Goal: Task Accomplishment & Management: Use online tool/utility

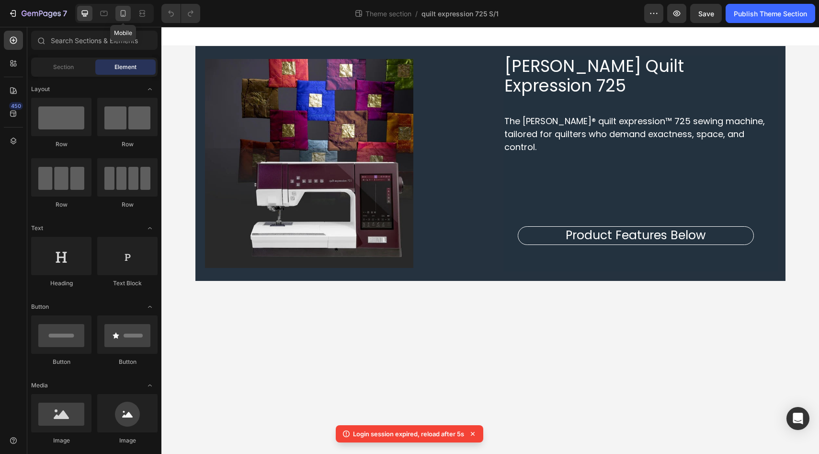
click at [121, 17] on icon at bounding box center [123, 14] width 10 height 10
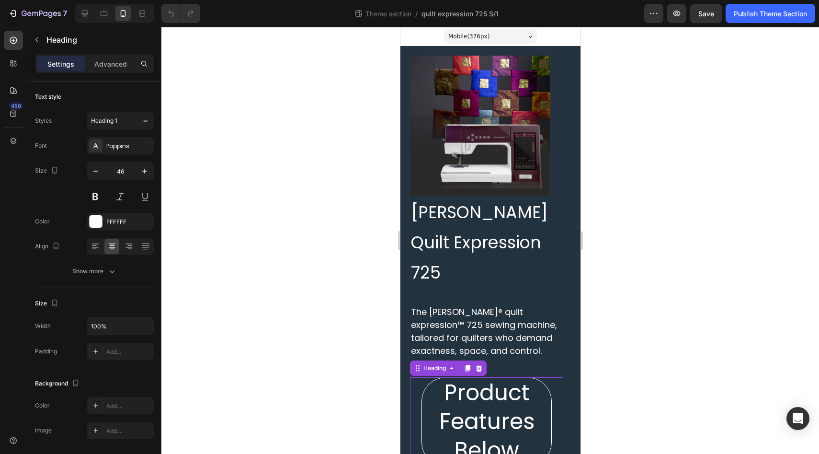
click at [413, 382] on div "Product Features Below Heading 35" at bounding box center [485, 421] width 153 height 89
click at [97, 172] on icon "button" at bounding box center [96, 171] width 10 height 10
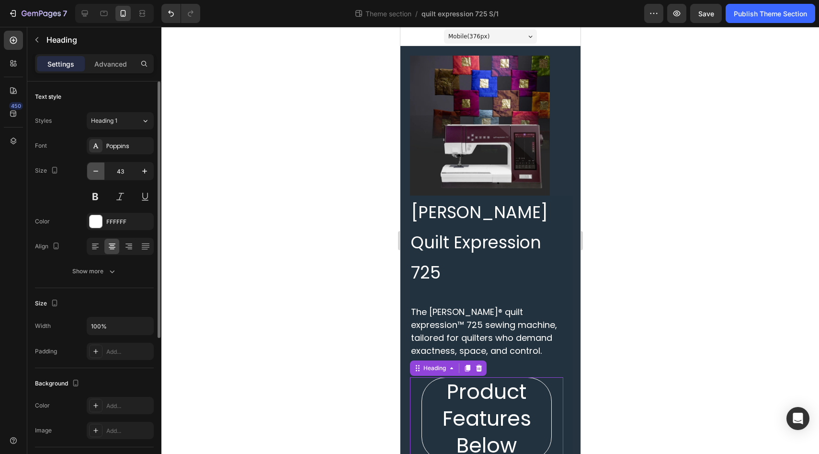
click at [97, 172] on icon "button" at bounding box center [96, 171] width 10 height 10
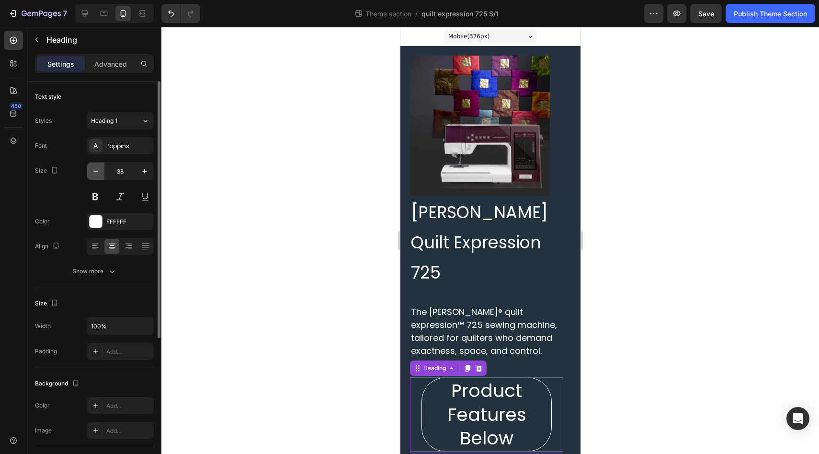
click at [97, 172] on icon "button" at bounding box center [96, 171] width 10 height 10
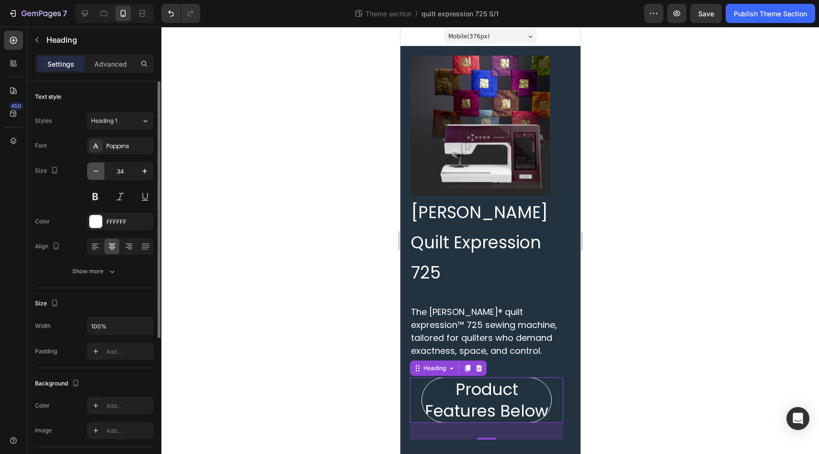
click at [97, 172] on icon "button" at bounding box center [96, 171] width 10 height 10
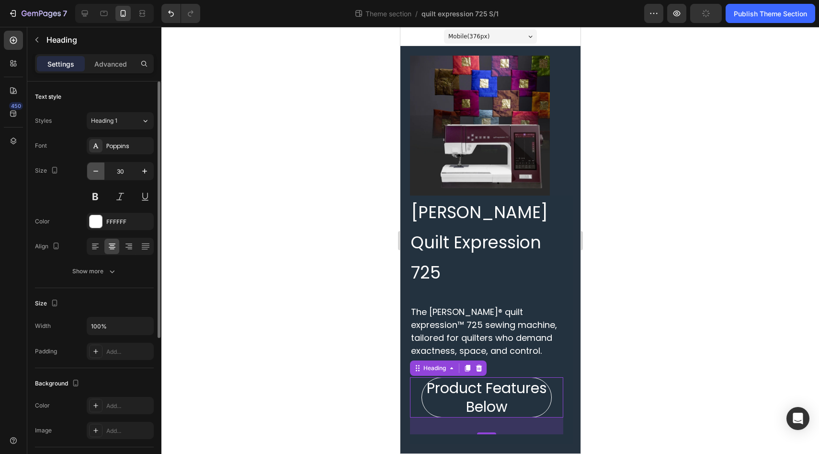
click at [97, 172] on icon "button" at bounding box center [96, 171] width 10 height 10
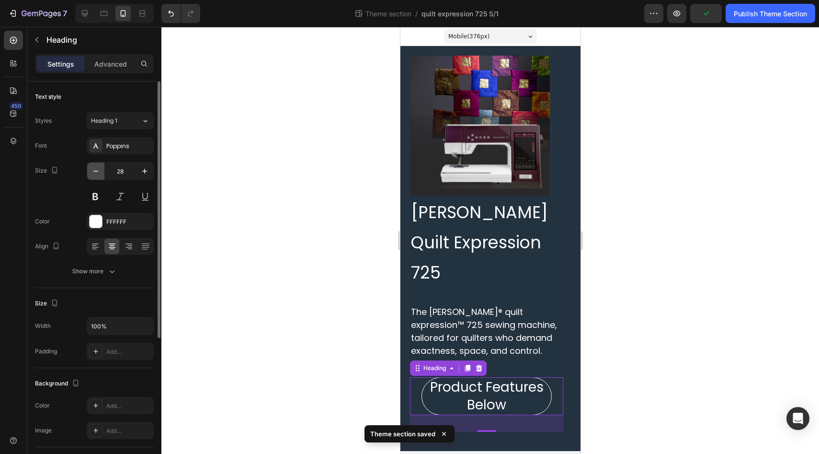
click at [97, 172] on icon "button" at bounding box center [96, 171] width 10 height 10
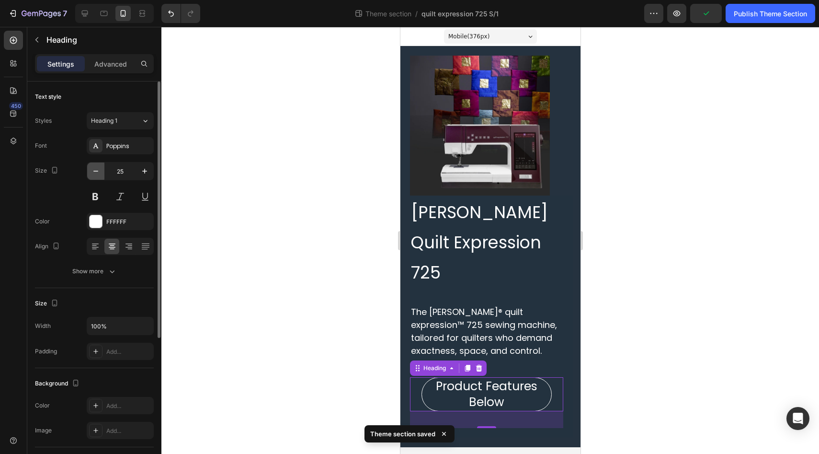
click at [97, 172] on icon "button" at bounding box center [96, 171] width 10 height 10
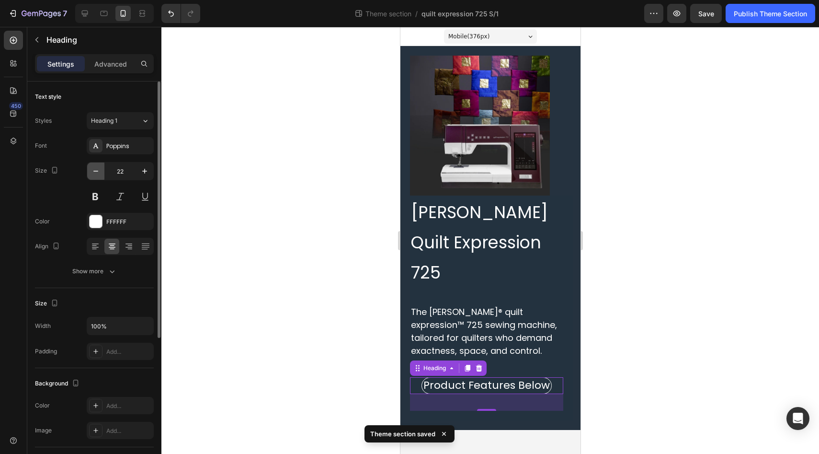
click at [97, 172] on icon "button" at bounding box center [96, 171] width 10 height 10
click at [143, 171] on icon "button" at bounding box center [145, 171] width 10 height 10
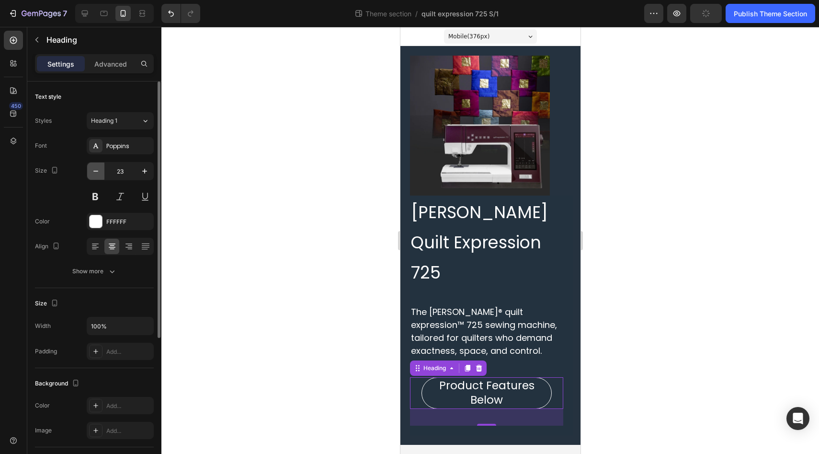
click at [99, 173] on icon "button" at bounding box center [96, 171] width 10 height 10
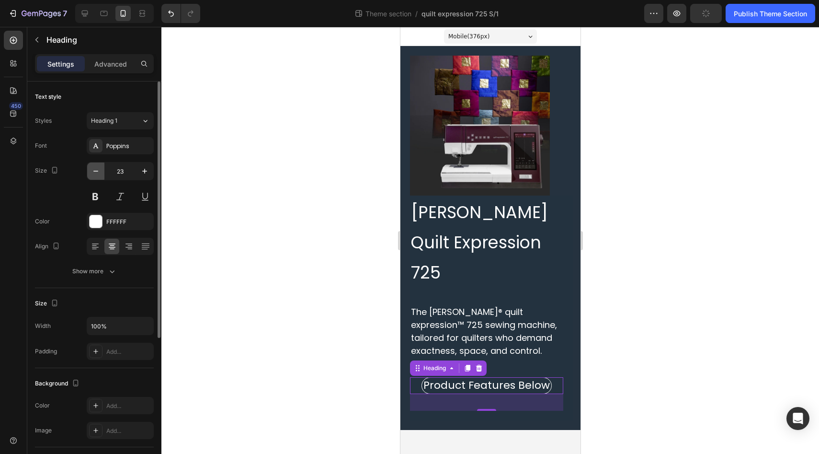
type input "22"
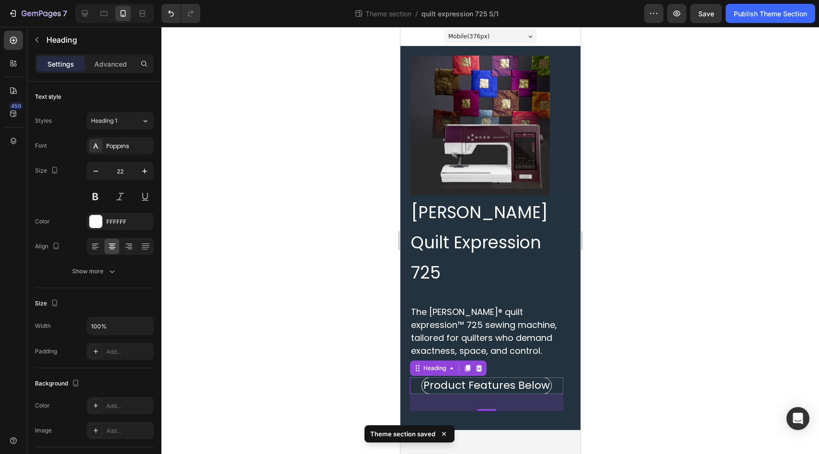
click at [8, 216] on div "450" at bounding box center [13, 231] width 19 height 400
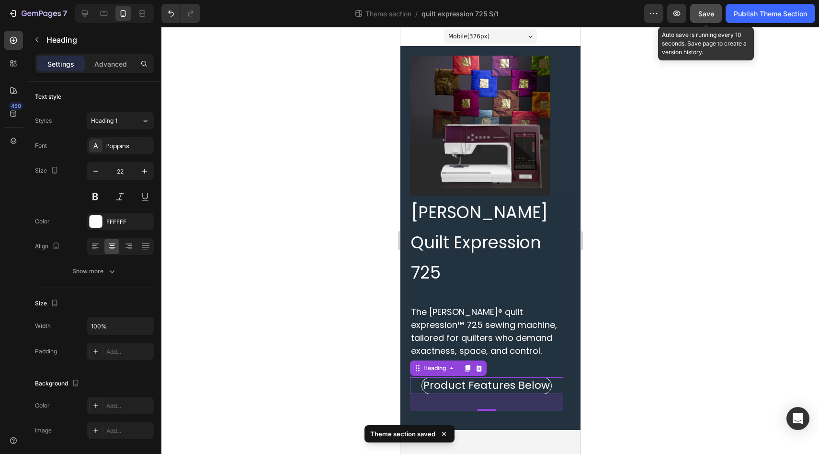
click at [704, 13] on span "Save" at bounding box center [706, 14] width 16 height 8
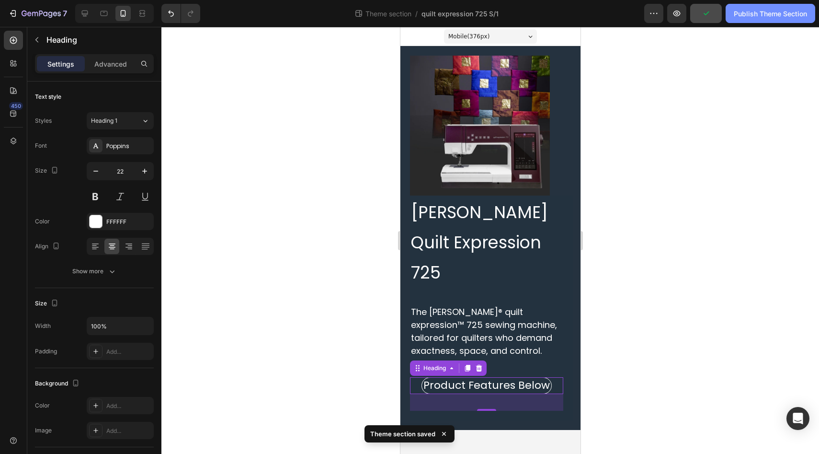
click at [758, 16] on div "Publish Theme Section" at bounding box center [770, 14] width 73 height 10
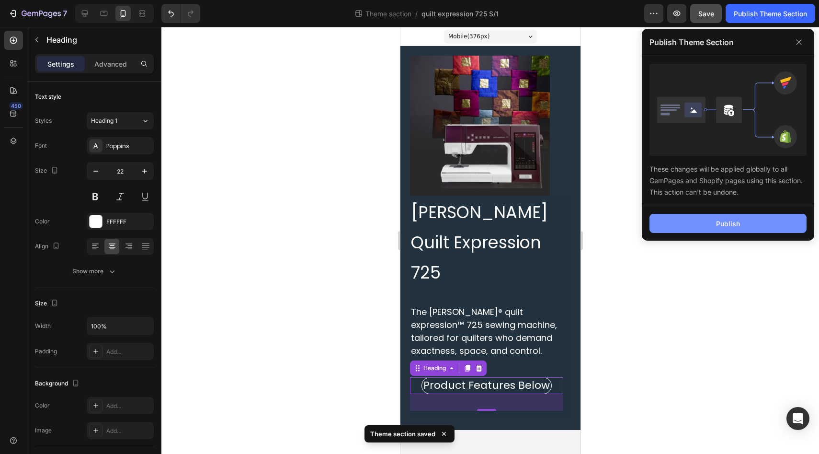
click at [705, 232] on button "Publish" at bounding box center [727, 223] width 157 height 19
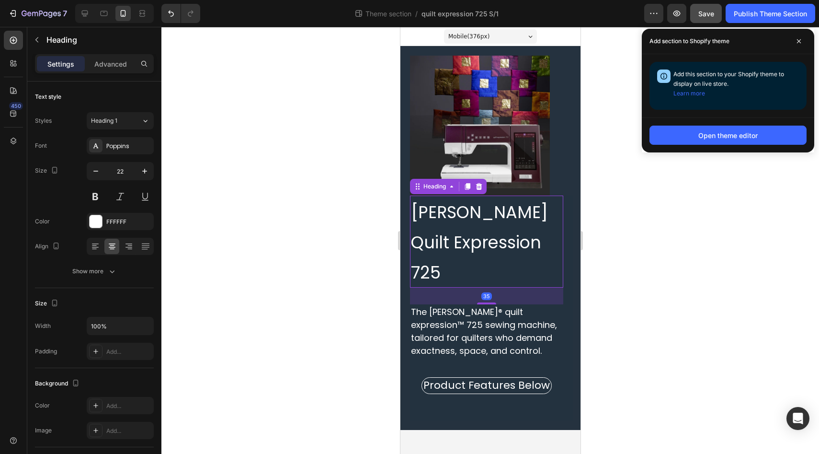
click at [539, 228] on h2 "PFAFF Quilt Expression 725" at bounding box center [485, 241] width 153 height 92
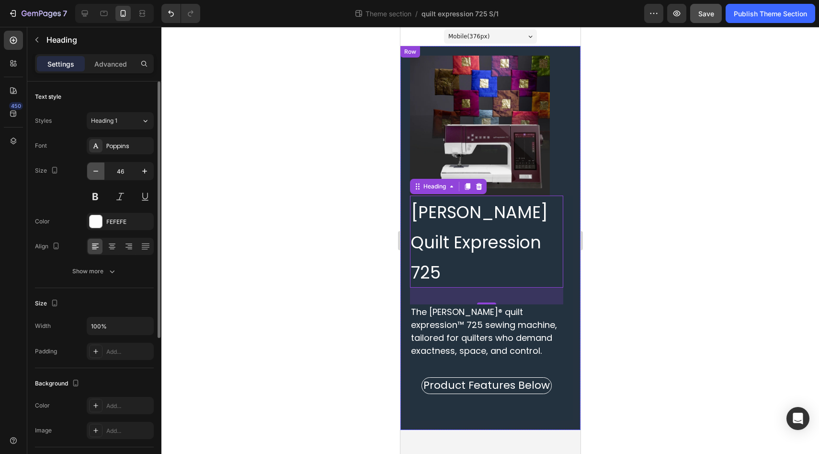
click at [98, 174] on icon "button" at bounding box center [96, 171] width 10 height 10
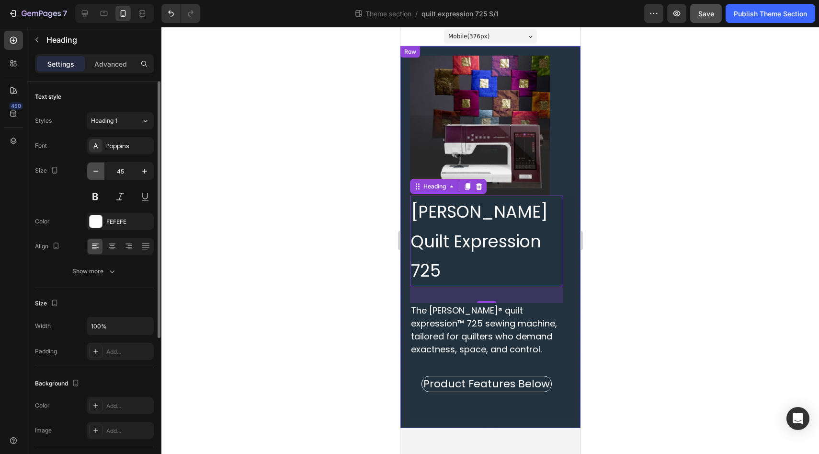
click at [98, 174] on icon "button" at bounding box center [96, 171] width 10 height 10
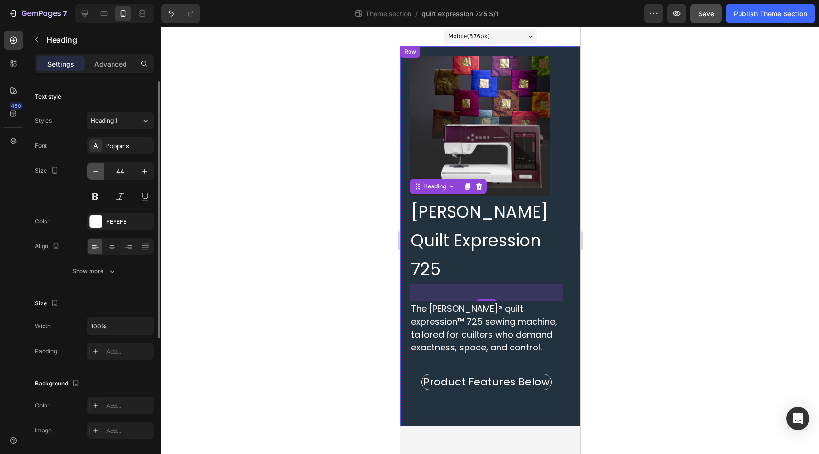
click at [98, 174] on icon "button" at bounding box center [96, 171] width 10 height 10
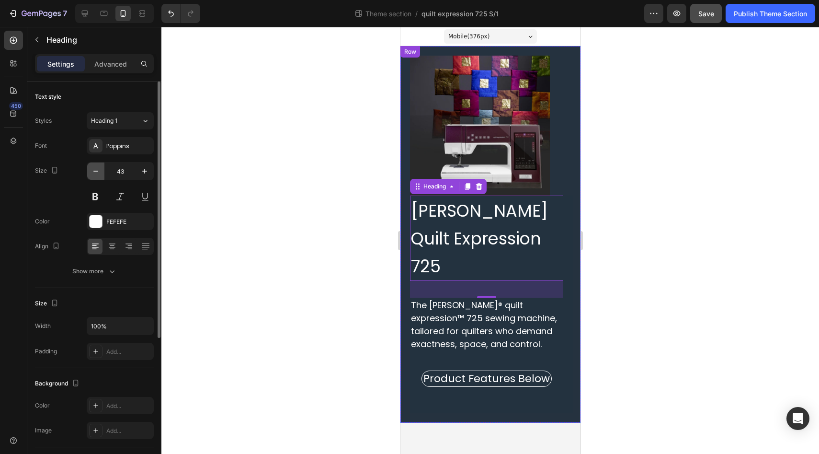
click at [98, 174] on icon "button" at bounding box center [96, 171] width 10 height 10
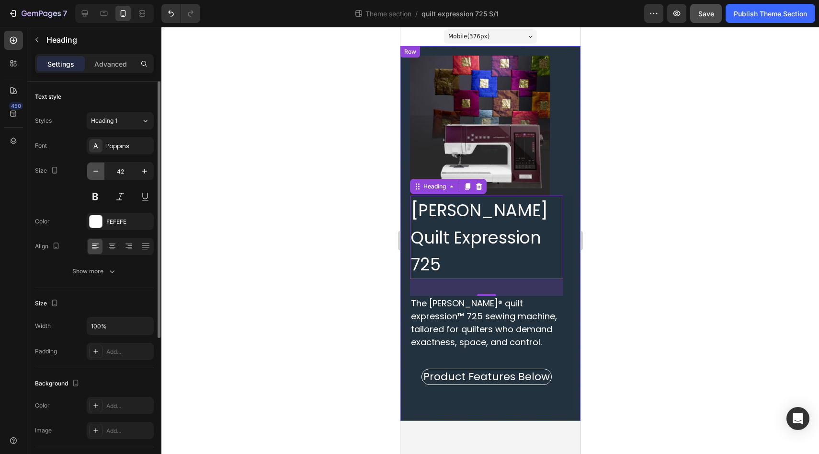
click at [98, 174] on icon "button" at bounding box center [96, 171] width 10 height 10
type input "41"
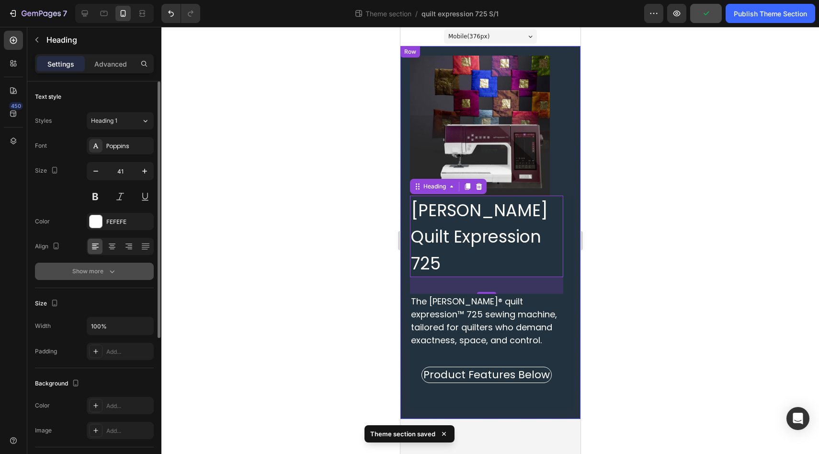
click at [108, 271] on icon "button" at bounding box center [112, 271] width 10 height 10
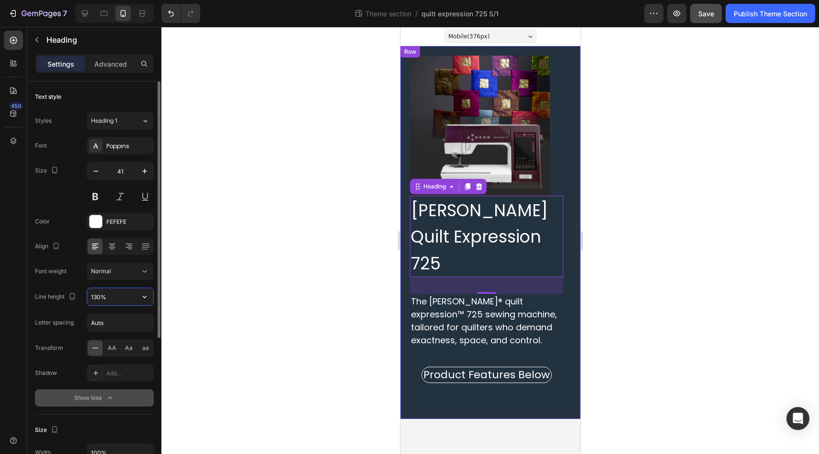
click at [96, 299] on input "130%" at bounding box center [120, 296] width 66 height 17
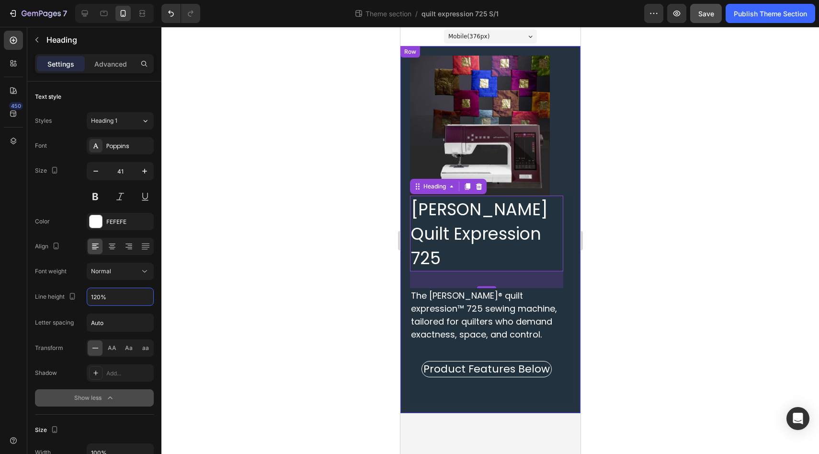
type input "120%"
click at [16, 331] on div "450" at bounding box center [13, 231] width 19 height 400
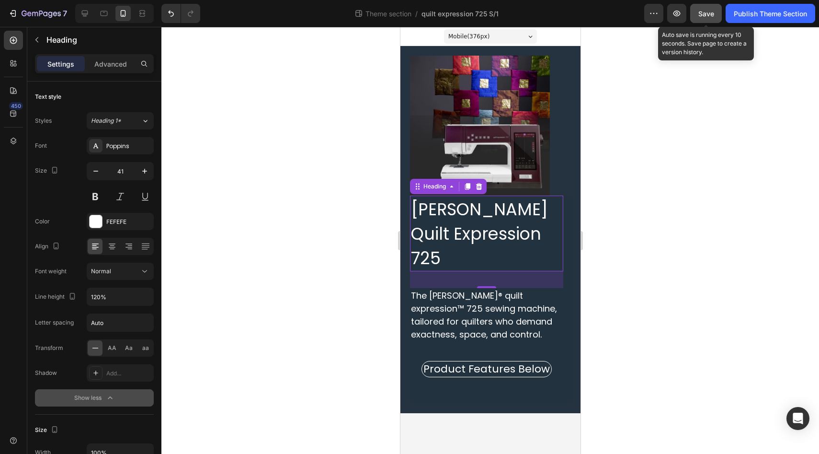
click at [704, 18] on div "Save" at bounding box center [706, 14] width 16 height 10
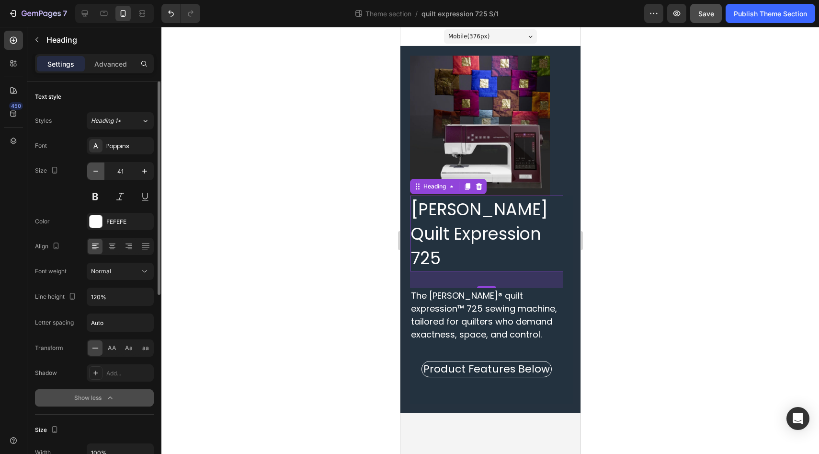
click at [98, 175] on icon "button" at bounding box center [96, 171] width 10 height 10
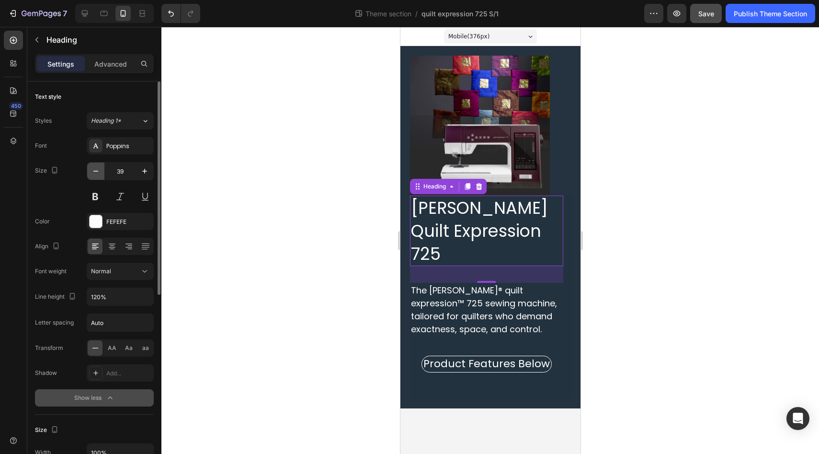
click at [98, 175] on icon "button" at bounding box center [96, 171] width 10 height 10
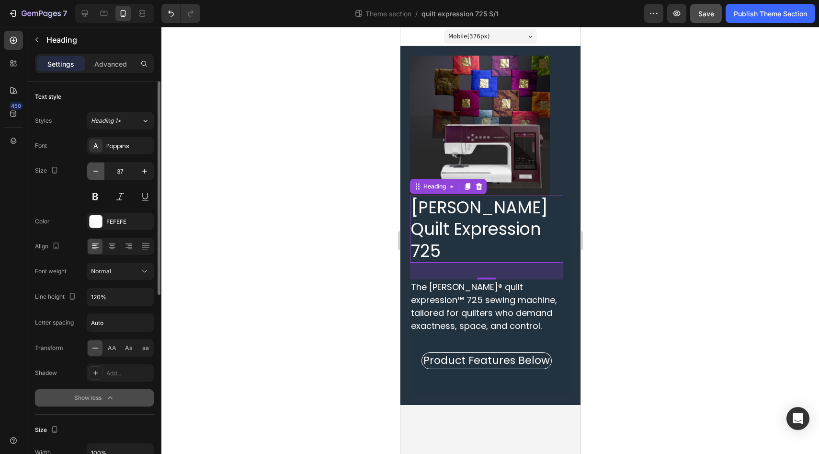
click at [98, 175] on icon "button" at bounding box center [96, 171] width 10 height 10
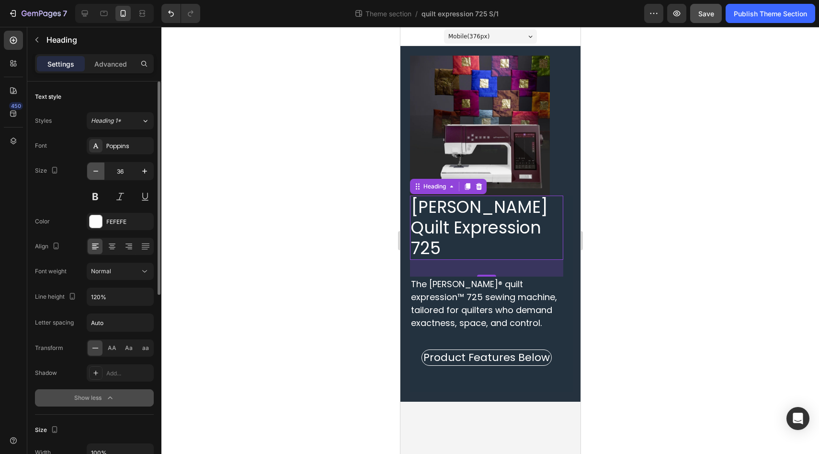
click at [99, 175] on icon "button" at bounding box center [96, 171] width 10 height 10
type input "35"
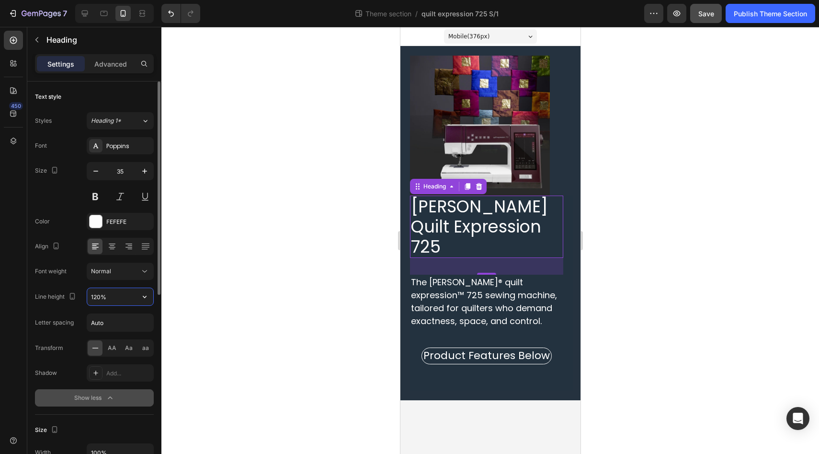
click at [125, 295] on input "120%" at bounding box center [120, 296] width 66 height 17
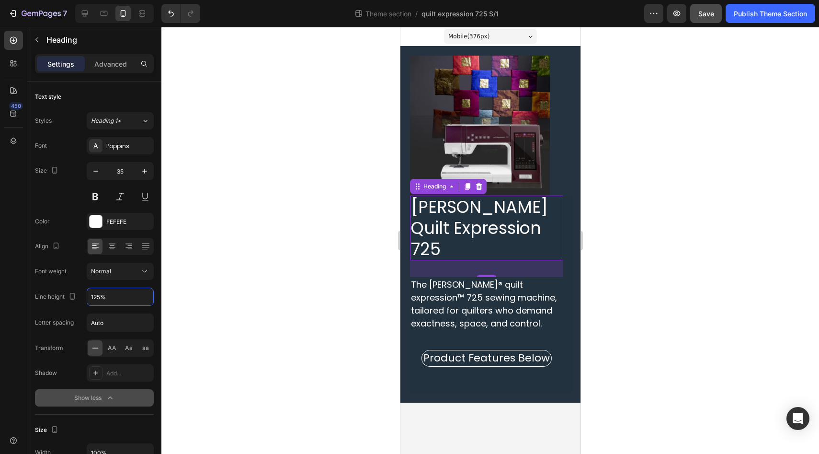
type input "125%"
click at [16, 315] on div "450" at bounding box center [13, 231] width 19 height 400
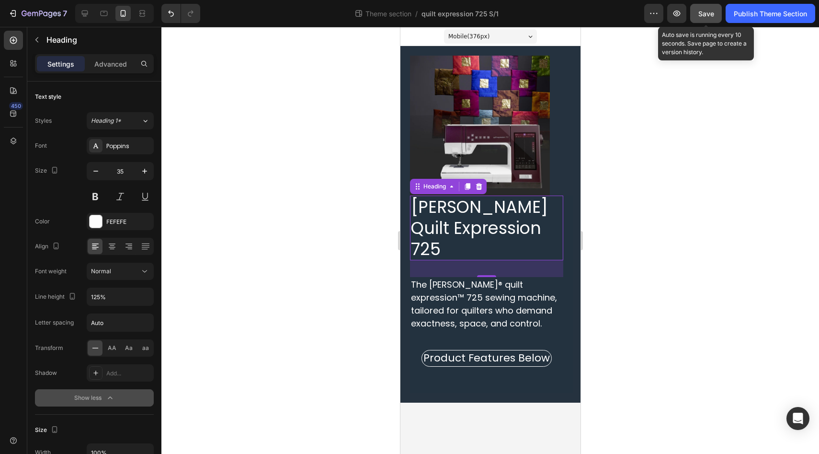
click at [710, 16] on span "Save" at bounding box center [706, 14] width 16 height 8
click at [707, 17] on div "Save" at bounding box center [706, 14] width 16 height 10
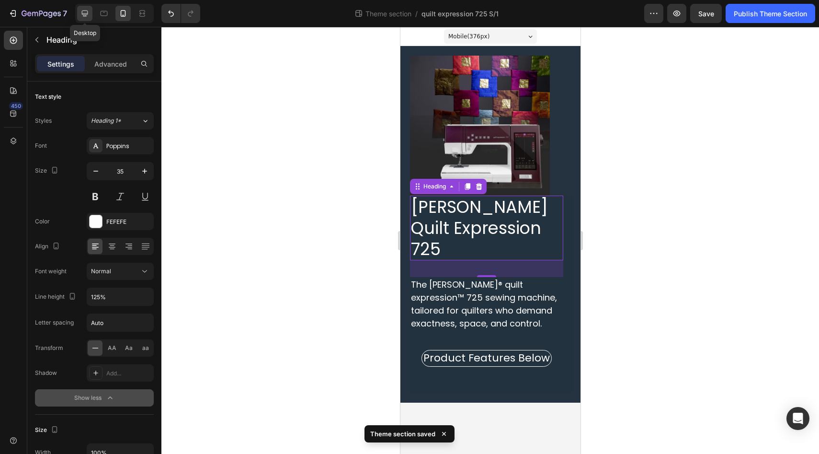
click at [85, 13] on icon at bounding box center [85, 14] width 6 height 6
type input "30"
type input "130%"
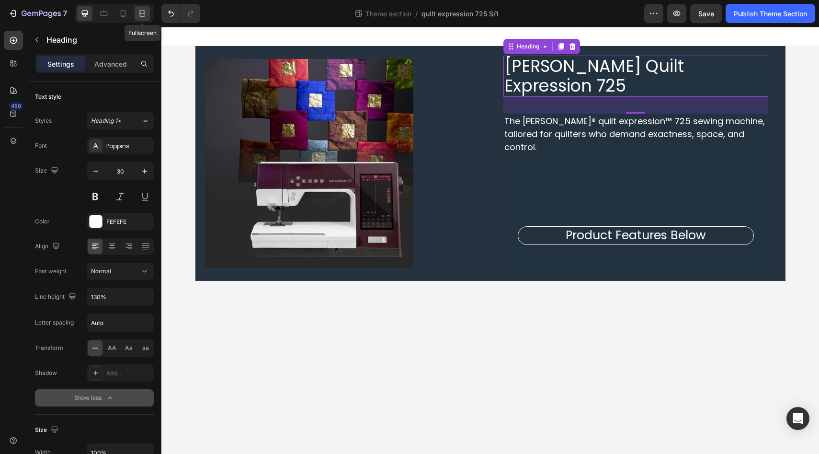
click at [141, 14] on icon at bounding box center [142, 14] width 10 height 10
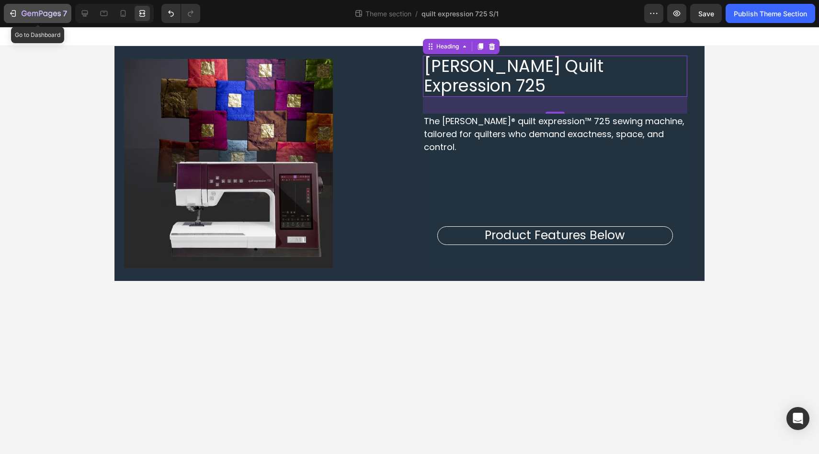
click at [38, 14] on icon "button" at bounding box center [41, 14] width 39 height 8
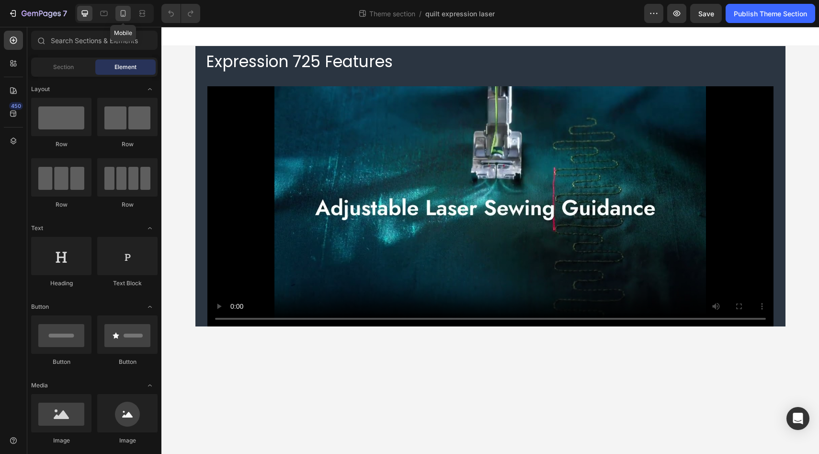
click at [125, 20] on div at bounding box center [122, 13] width 15 height 15
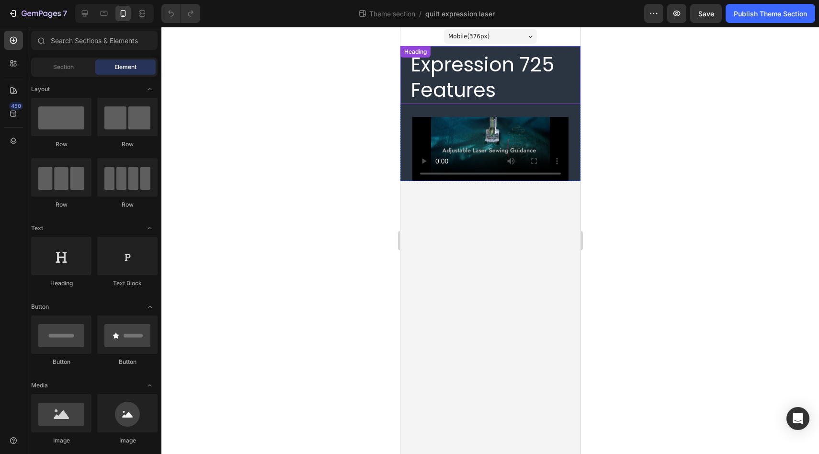
click at [534, 80] on h2 "Expression 725 Features" at bounding box center [494, 77] width 170 height 53
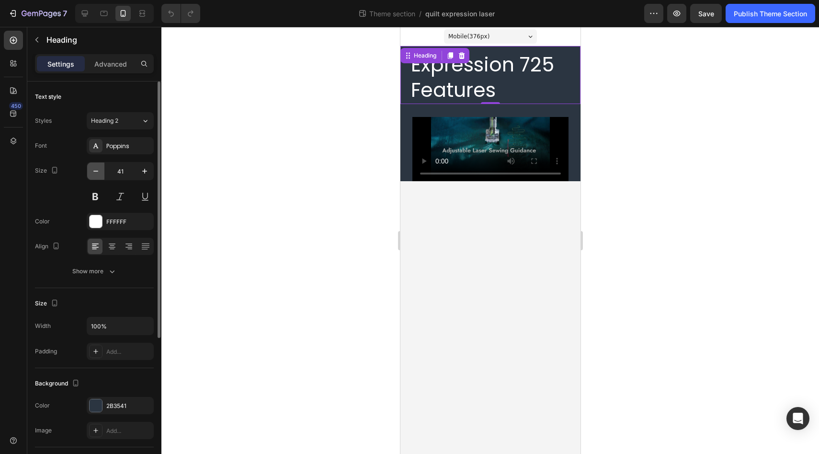
click at [96, 173] on icon "button" at bounding box center [96, 171] width 10 height 10
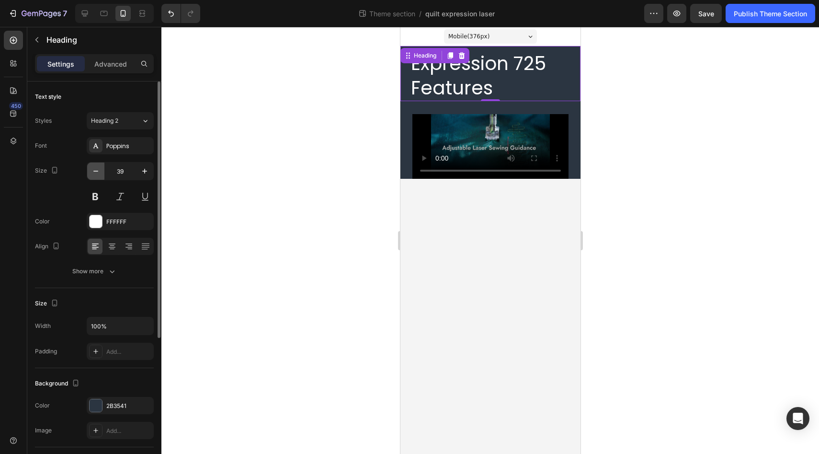
click at [96, 173] on icon "button" at bounding box center [96, 171] width 10 height 10
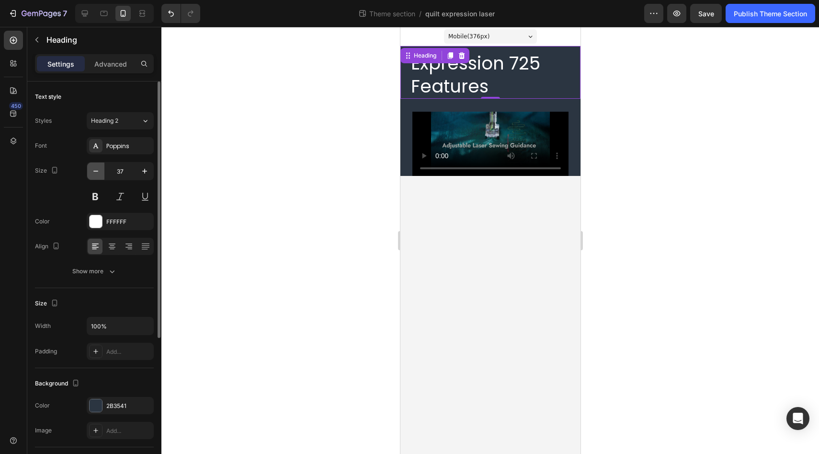
click at [96, 173] on icon "button" at bounding box center [96, 171] width 10 height 10
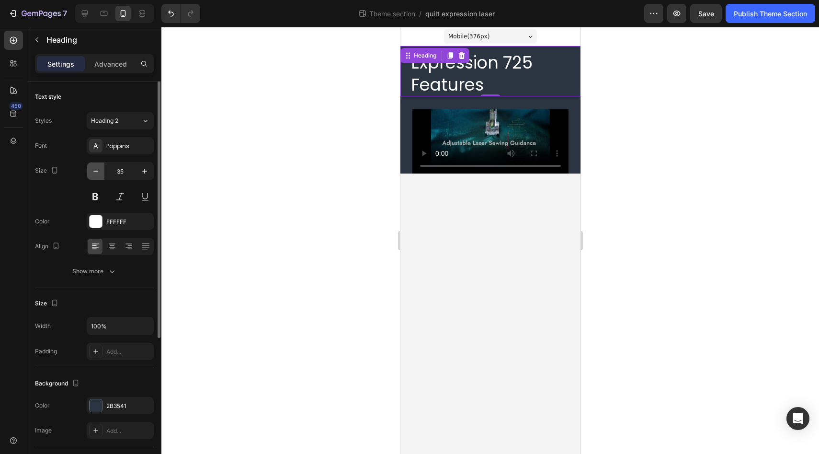
click at [96, 173] on icon "button" at bounding box center [96, 171] width 10 height 10
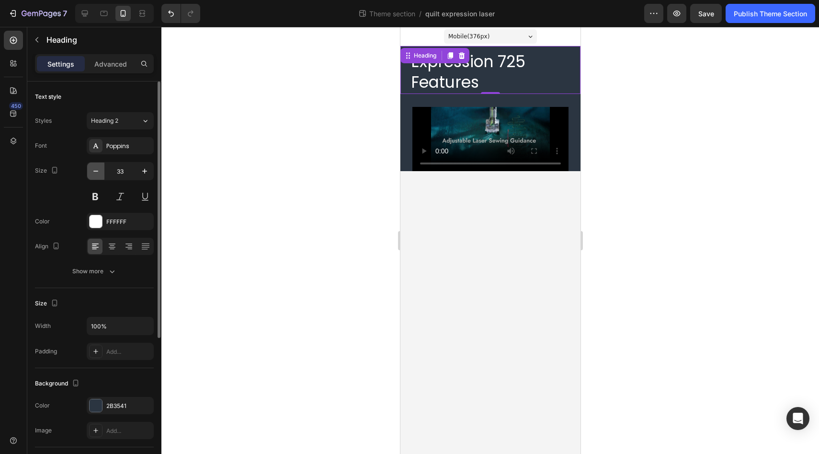
click at [96, 173] on icon "button" at bounding box center [96, 171] width 10 height 10
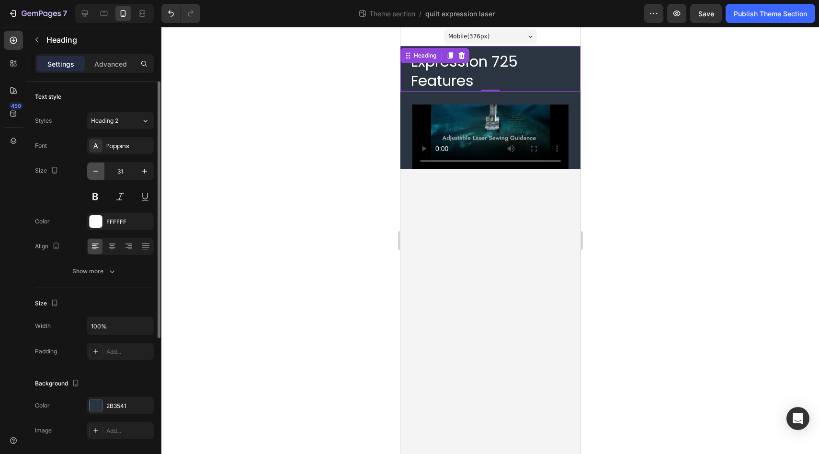
click at [96, 173] on icon "button" at bounding box center [96, 171] width 10 height 10
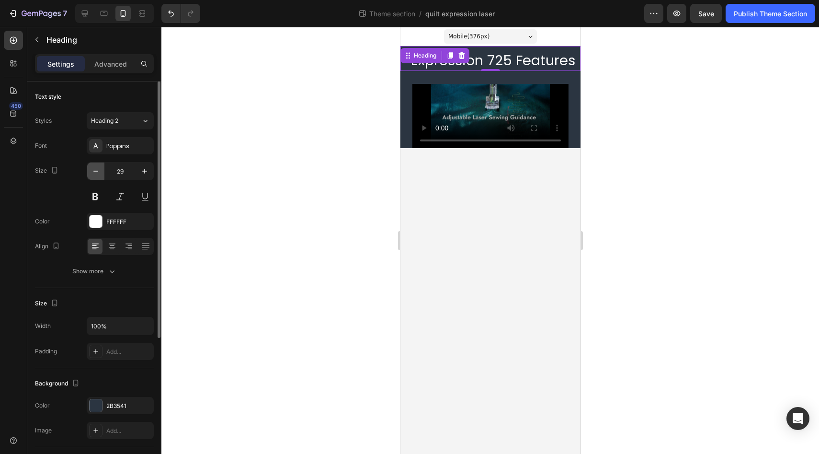
click at [96, 173] on icon "button" at bounding box center [96, 171] width 10 height 10
click at [146, 175] on icon "button" at bounding box center [145, 171] width 10 height 10
click at [98, 173] on icon "button" at bounding box center [96, 171] width 10 height 10
type input "28"
click at [2, 191] on div "450" at bounding box center [13, 240] width 27 height 427
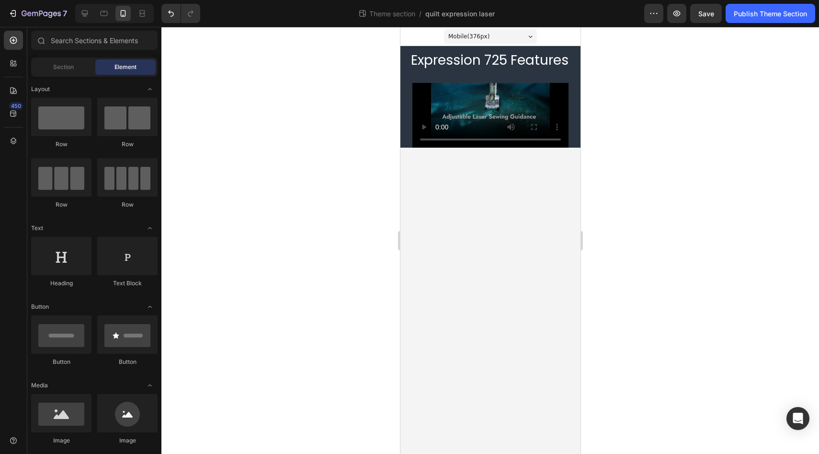
click at [458, 313] on body "Mobile ( 376 px) iPhone 13 Mini iPhone 13 Pro iPhone 11 Pro Max iPhone 15 Pro M…" at bounding box center [490, 240] width 180 height 427
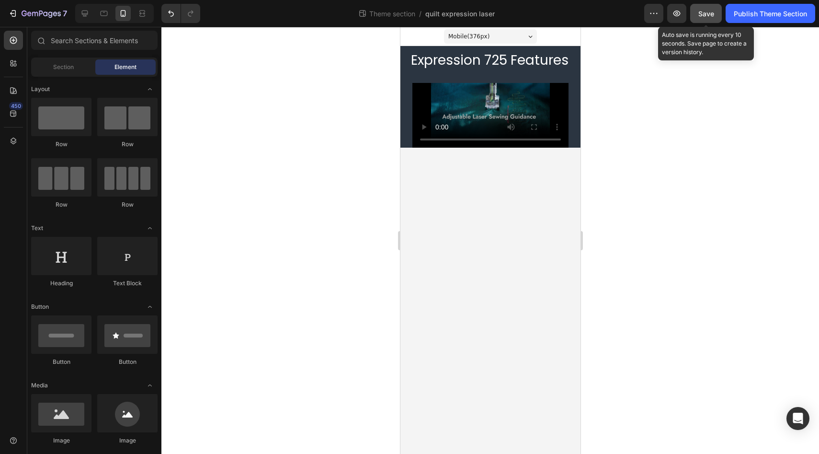
click at [712, 18] on div "Save" at bounding box center [706, 14] width 16 height 10
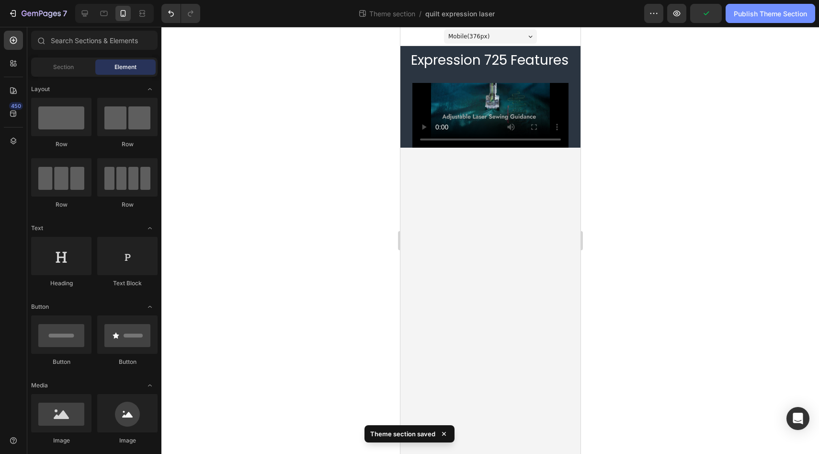
click at [769, 13] on div "Publish Theme Section" at bounding box center [770, 14] width 73 height 10
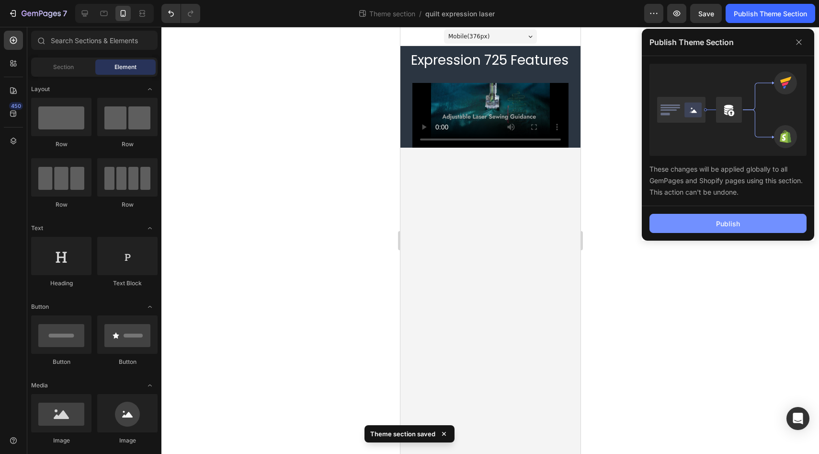
click at [685, 221] on button "Publish" at bounding box center [727, 223] width 157 height 19
